Goal: Task Accomplishment & Management: Manage account settings

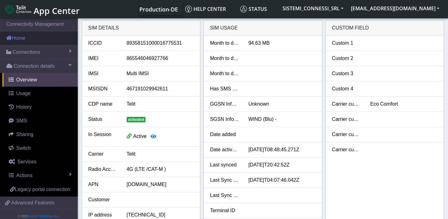
click at [26, 41] on link "Home" at bounding box center [39, 38] width 78 height 14
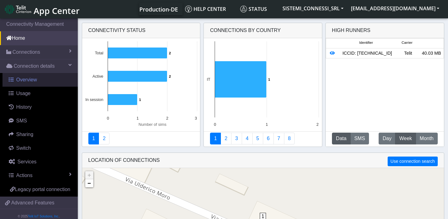
click at [23, 80] on span "Overview" at bounding box center [26, 79] width 21 height 5
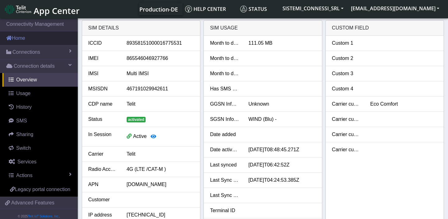
click at [35, 43] on link "Home" at bounding box center [39, 38] width 78 height 14
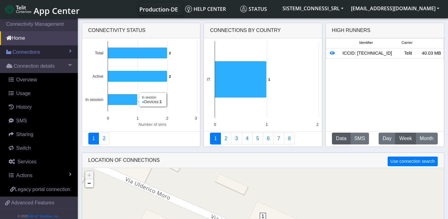
click at [31, 54] on span "Connections" at bounding box center [26, 52] width 28 height 7
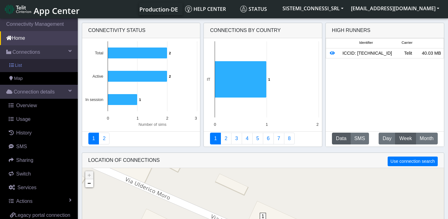
click at [30, 64] on link "List" at bounding box center [39, 65] width 78 height 13
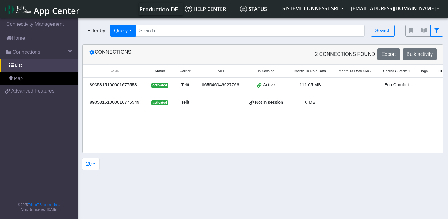
click at [261, 85] on span at bounding box center [259, 84] width 4 height 5
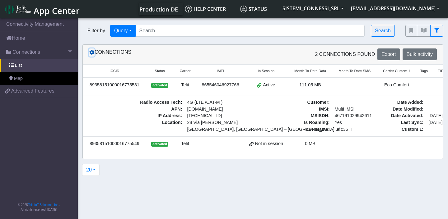
click at [92, 52] on icon at bounding box center [91, 52] width 5 height 5
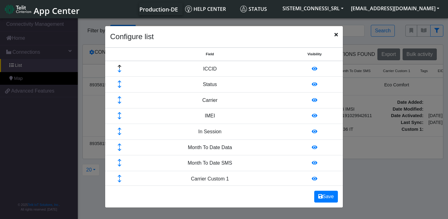
click at [335, 34] on icon "Close" at bounding box center [336, 34] width 3 height 5
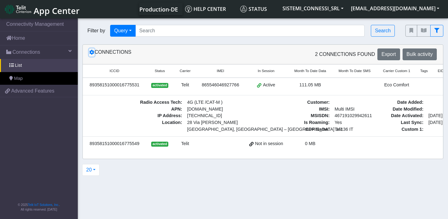
scroll to position [0, 44]
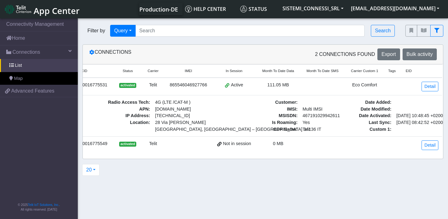
drag, startPoint x: 348, startPoint y: 116, endPoint x: 370, endPoint y: 115, distance: 22.5
drag, startPoint x: 388, startPoint y: 122, endPoint x: 417, endPoint y: 121, distance: 29.3
click at [426, 85] on link "Detail" at bounding box center [430, 87] width 17 height 10
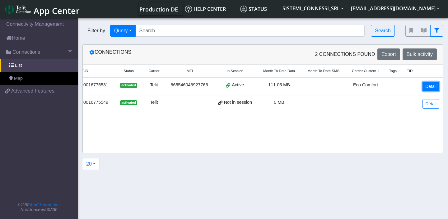
scroll to position [0, 43]
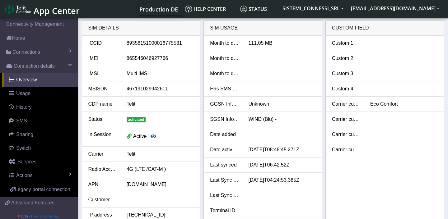
click at [155, 138] on icon "button" at bounding box center [154, 136] width 6 height 5
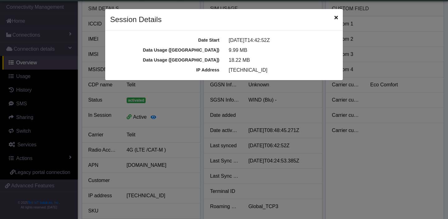
click at [335, 16] on icon "Close" at bounding box center [336, 17] width 3 height 5
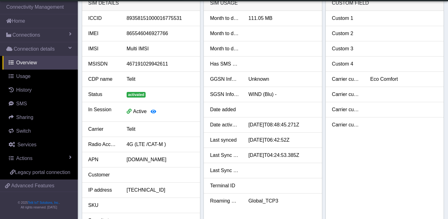
scroll to position [0, 0]
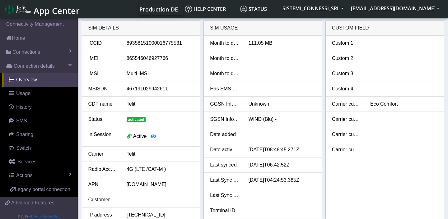
drag, startPoint x: 231, startPoint y: 43, endPoint x: 235, endPoint y: 43, distance: 3.7
click at [236, 43] on div "Month to date data" at bounding box center [224, 43] width 38 height 7
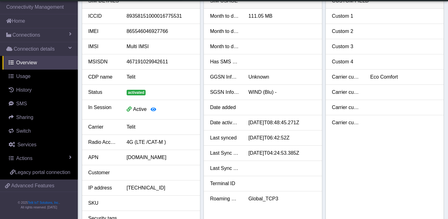
scroll to position [10, 0]
click at [224, 154] on div "Last Sync Data Usage" at bounding box center [224, 152] width 38 height 7
drag, startPoint x: 271, startPoint y: 153, endPoint x: 285, endPoint y: 153, distance: 13.7
click at [285, 153] on div "[DATE]T04:24:53.385Z" at bounding box center [282, 152] width 77 height 7
click at [286, 156] on div "[DATE]T04:24:53.385Z" at bounding box center [282, 152] width 77 height 7
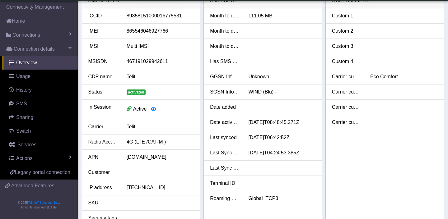
click at [312, 152] on div "[DATE]T04:24:53.385Z" at bounding box center [282, 152] width 77 height 7
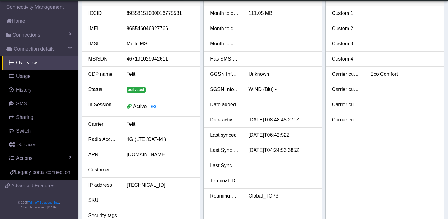
scroll to position [13, 0]
drag, startPoint x: 280, startPoint y: 149, endPoint x: 292, endPoint y: 149, distance: 12.1
click at [292, 149] on div "[DATE]T04:24:53.385Z" at bounding box center [282, 150] width 77 height 7
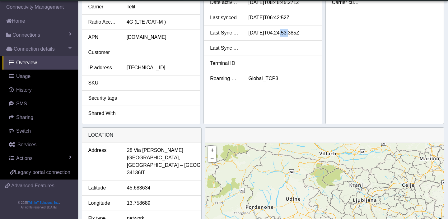
scroll to position [115, 0]
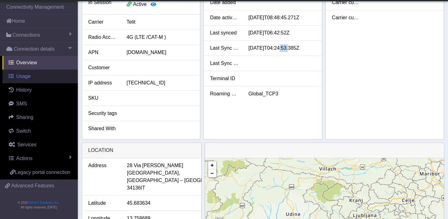
click at [27, 77] on span "Usage" at bounding box center [23, 76] width 14 height 5
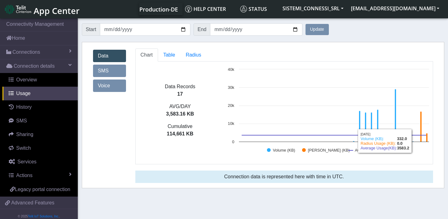
click at [425, 162] on div "Data Records 17 AVG/DAY 3,583.16 KB Cumulative 114,661 KB Created with Highchar…" at bounding box center [284, 113] width 298 height 103
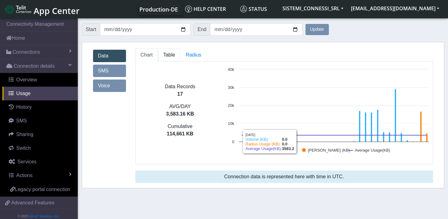
click at [164, 56] on span "Table" at bounding box center [169, 54] width 12 height 5
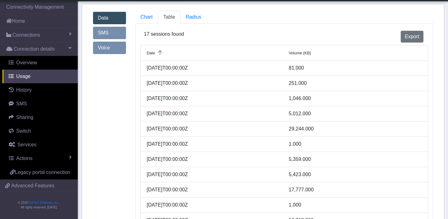
scroll to position [21, 0]
click at [194, 17] on span "Radius" at bounding box center [194, 16] width 16 height 5
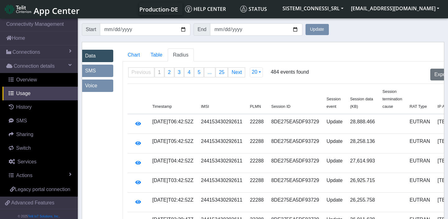
scroll to position [0, 2]
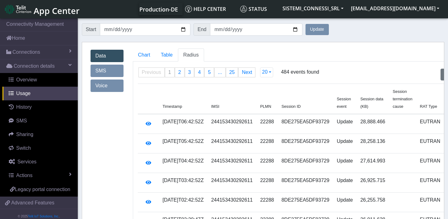
click at [194, 129] on td "[DATE]T06:42:52Z" at bounding box center [183, 124] width 49 height 20
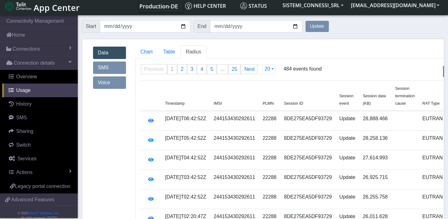
scroll to position [0, 0]
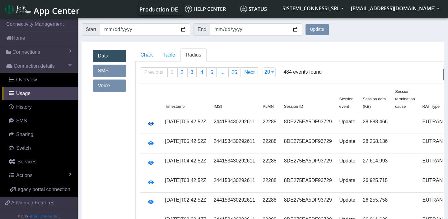
click at [152, 124] on icon "button" at bounding box center [151, 123] width 6 height 5
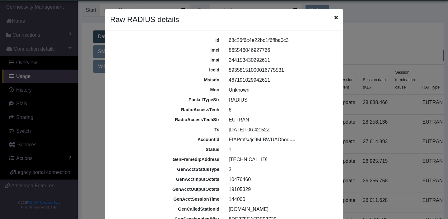
click at [335, 19] on icon "Close" at bounding box center [336, 17] width 3 height 5
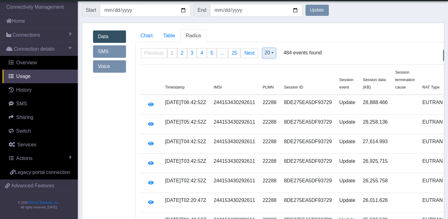
click at [270, 51] on span "20" at bounding box center [268, 52] width 6 height 5
click at [280, 106] on button "500" at bounding box center [287, 106] width 49 height 10
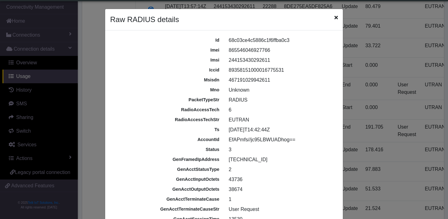
click at [336, 18] on icon "Close" at bounding box center [336, 17] width 3 height 5
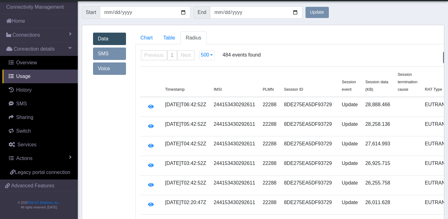
scroll to position [2, 0]
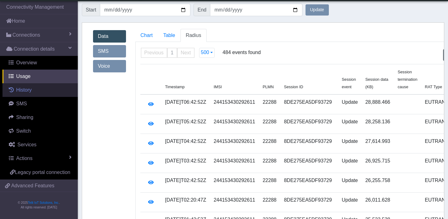
click at [29, 91] on span "History" at bounding box center [24, 89] width 16 height 5
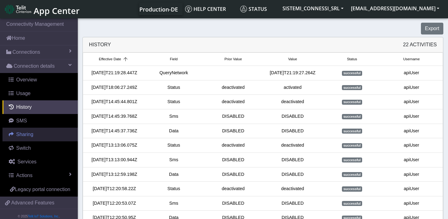
click at [28, 133] on span "Sharing" at bounding box center [24, 134] width 17 height 5
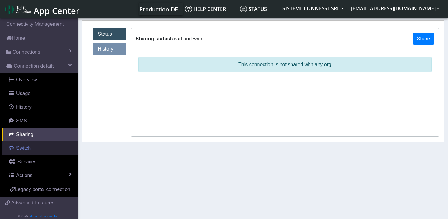
click at [25, 148] on span "Switch" at bounding box center [23, 148] width 15 height 5
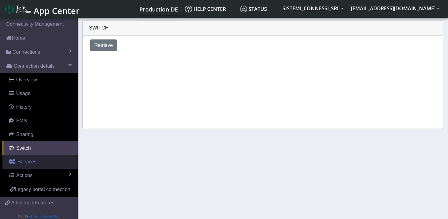
click at [35, 162] on span "Services" at bounding box center [26, 161] width 19 height 5
select select "2: 6"
